Goal: Task Accomplishment & Management: Manage account settings

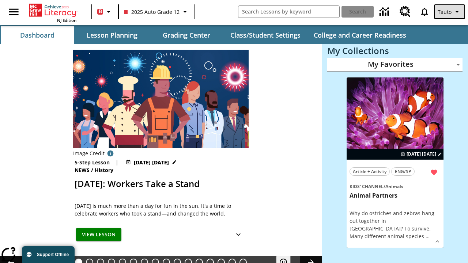
click at [450, 12] on span "Tauto" at bounding box center [445, 12] width 14 height 8
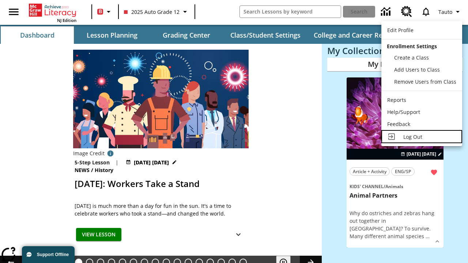
click at [422, 137] on span "Log Out" at bounding box center [413, 137] width 19 height 7
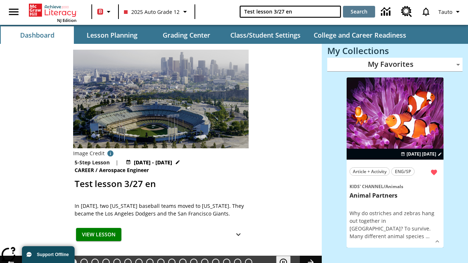
type input "Test lesson 3/27 en"
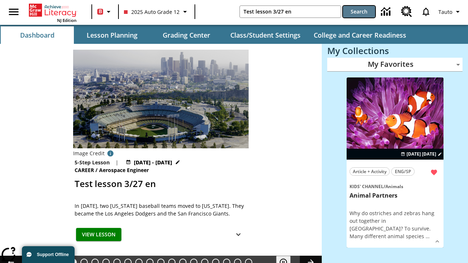
click at [359, 12] on button "Search" at bounding box center [359, 12] width 32 height 12
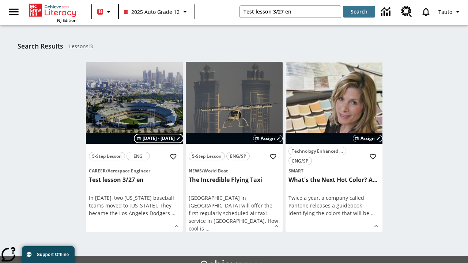
click at [159, 139] on span "Aug 27 - Aug 27" at bounding box center [159, 138] width 32 height 7
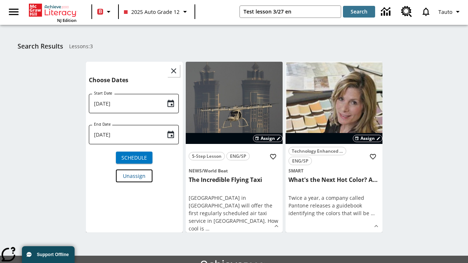
click at [134, 176] on span "Unassign" at bounding box center [134, 176] width 23 height 8
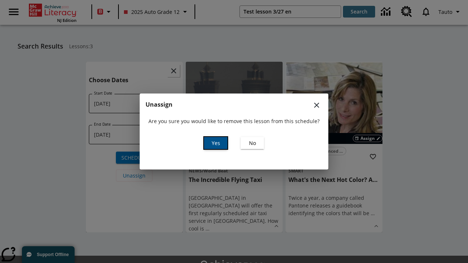
click at [216, 143] on span "Yes" at bounding box center [216, 143] width 8 height 8
